Goal: Information Seeking & Learning: Learn about a topic

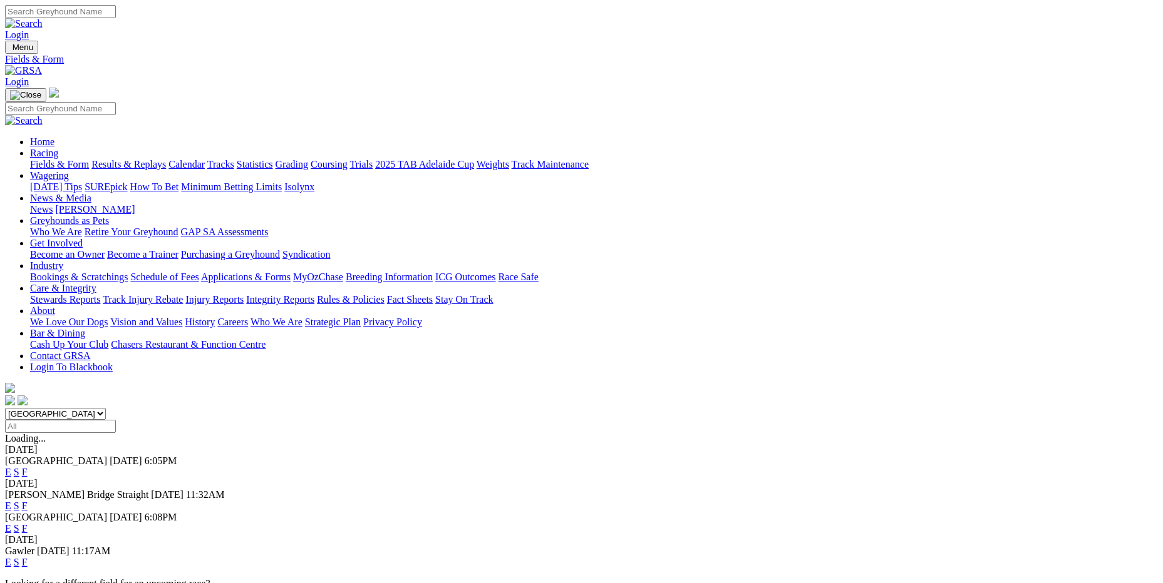
click at [205, 159] on link "Calendar" at bounding box center [186, 164] width 36 height 11
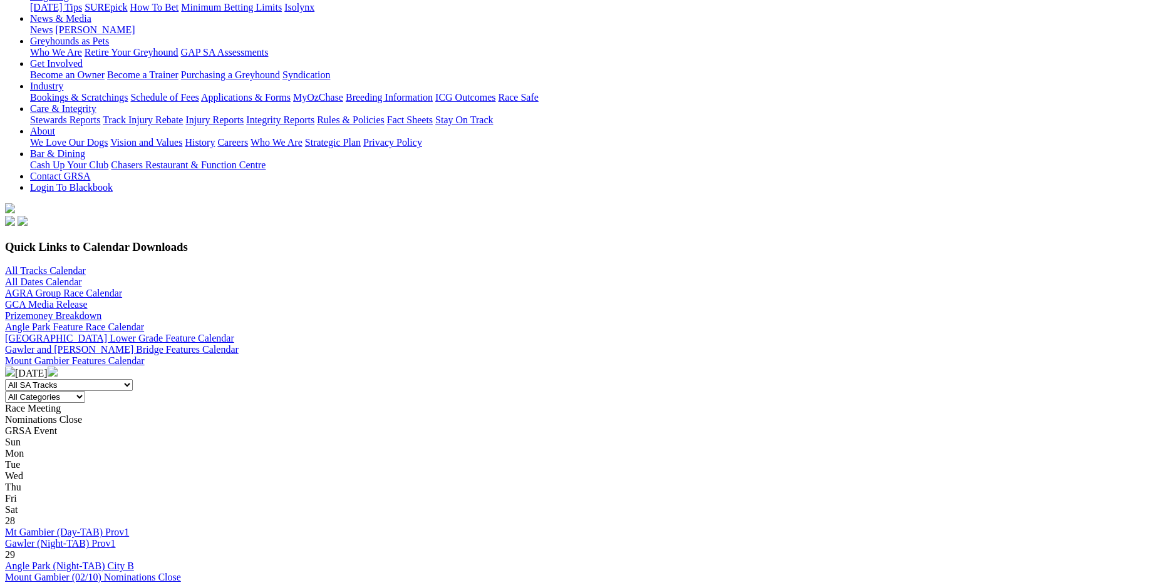
scroll to position [376, 0]
